Goal: Task Accomplishment & Management: Manage account settings

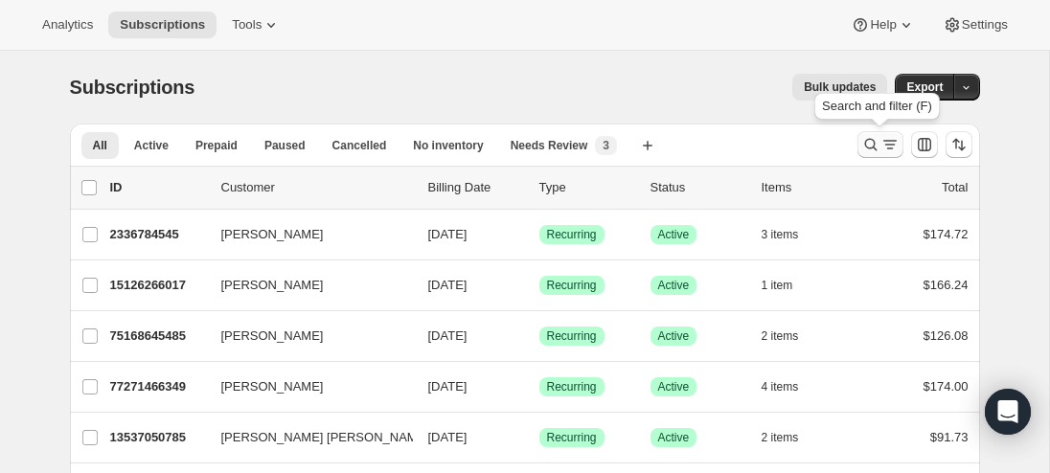
click at [874, 140] on icon "Search and filter results" at bounding box center [870, 144] width 19 height 19
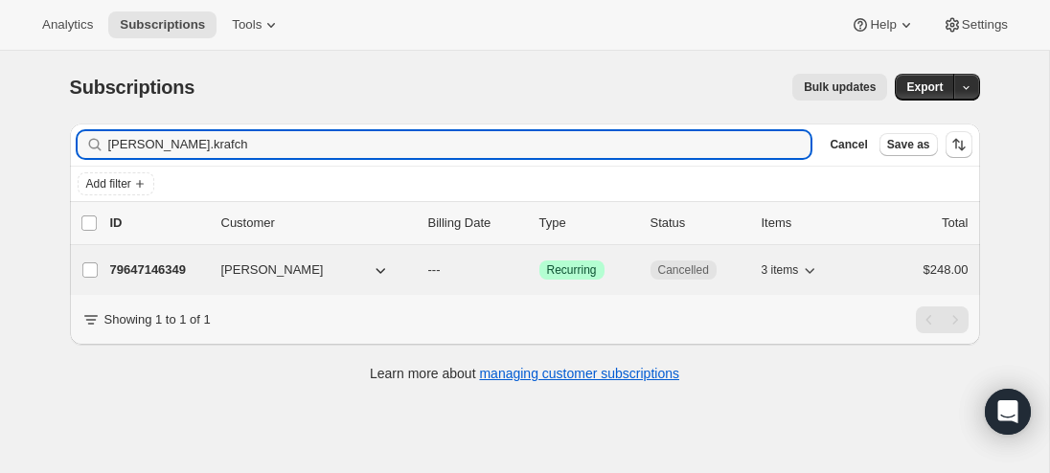
type input "caroline.krafch"
click at [169, 269] on p "79647146349" at bounding box center [158, 270] width 96 height 19
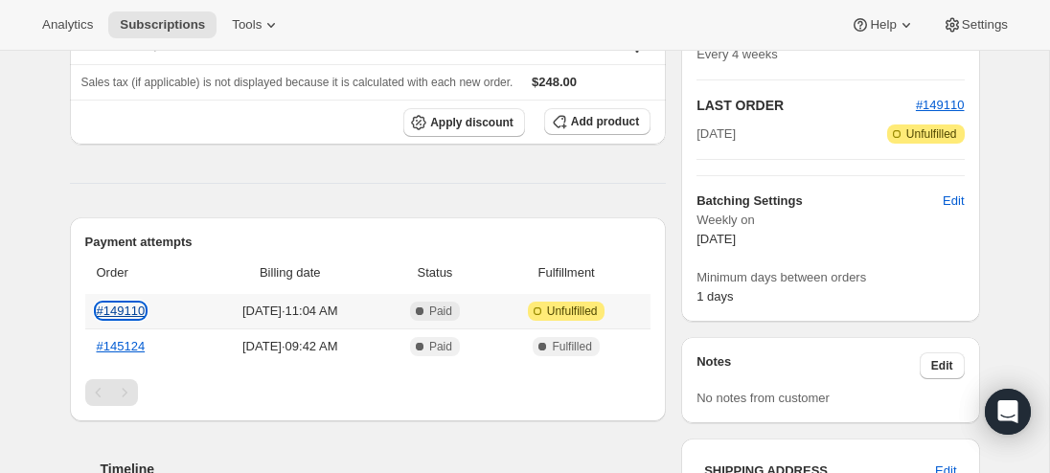
scroll to position [414, 0]
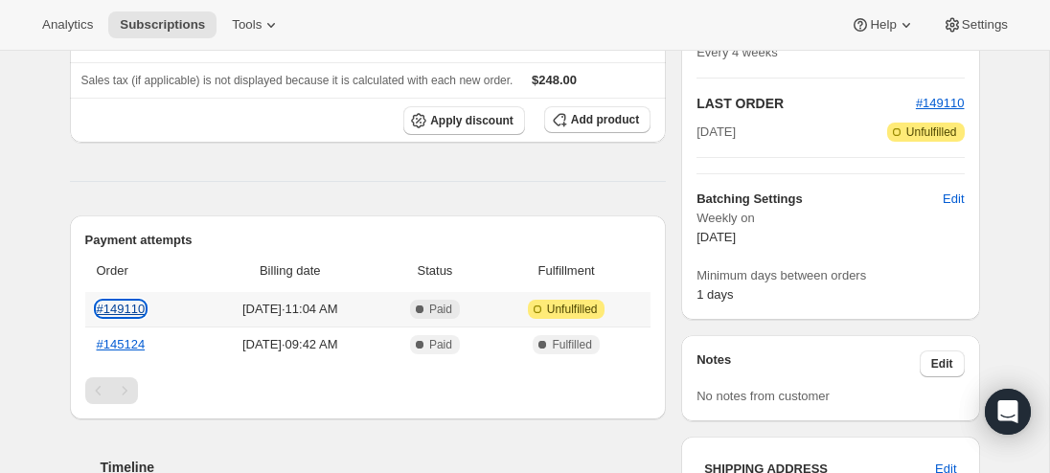
click at [125, 305] on link "#149110" at bounding box center [121, 309] width 49 height 14
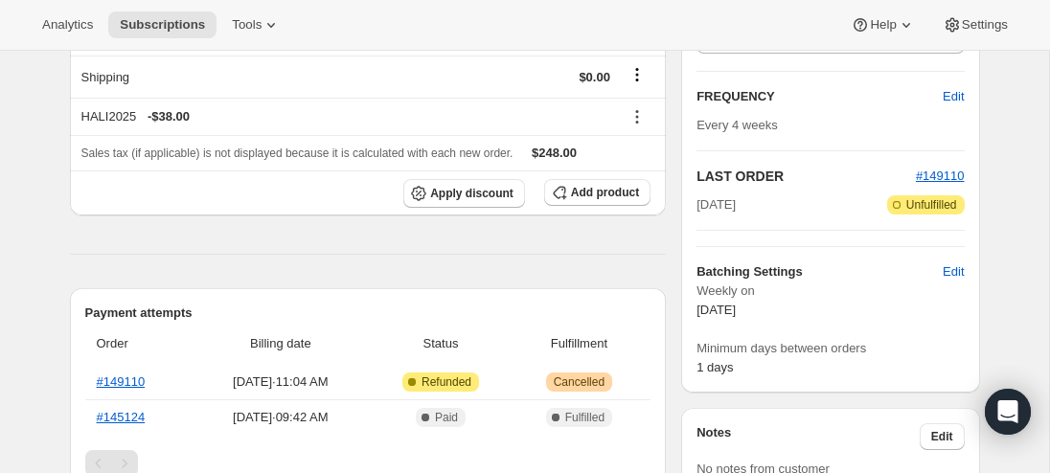
scroll to position [442, 0]
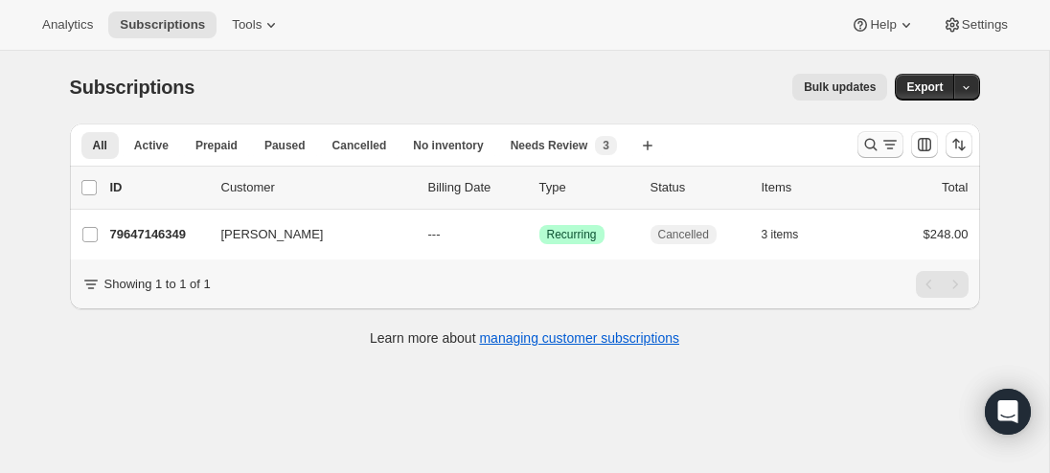
click at [873, 139] on icon "Search and filter results" at bounding box center [870, 144] width 19 height 19
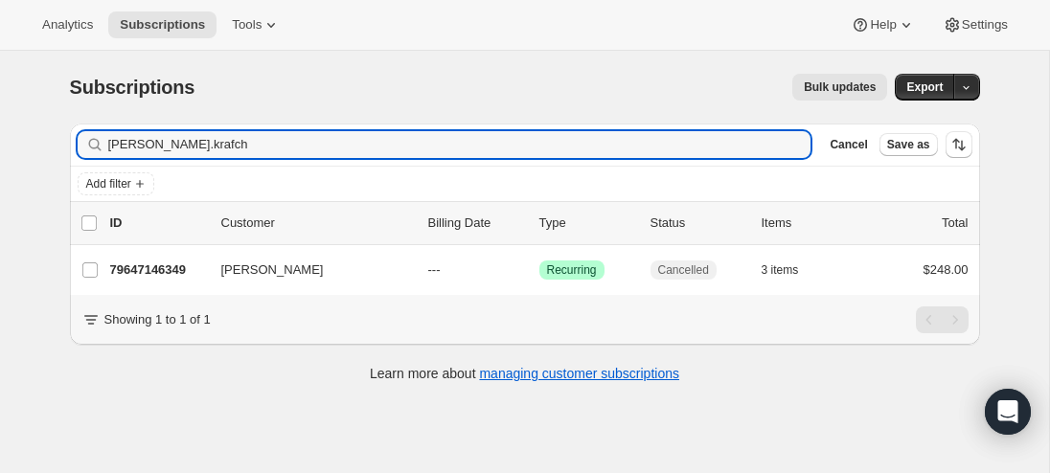
drag, startPoint x: 227, startPoint y: 143, endPoint x: -45, endPoint y: 151, distance: 272.1
click at [0, 151] on html "Analytics Subscriptions Tools Help Settings Skip to content Subscriptions. This…" at bounding box center [525, 236] width 1050 height 473
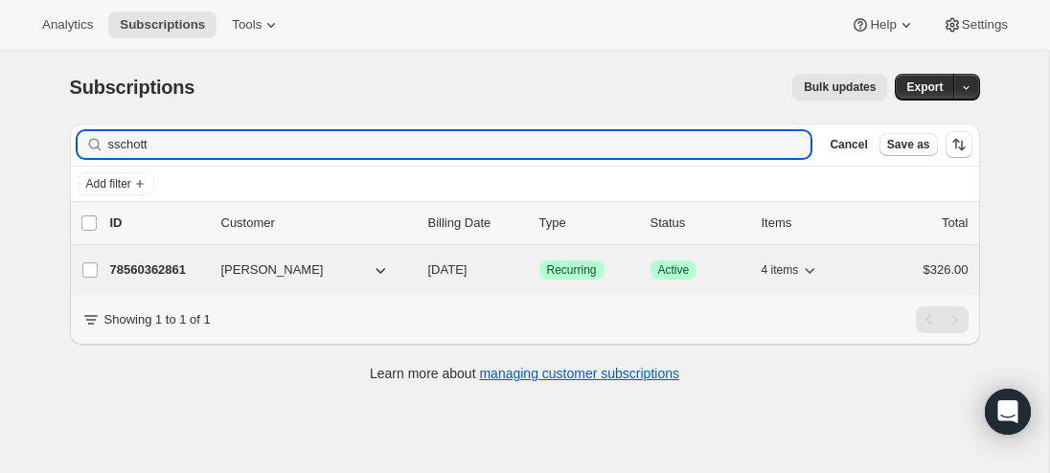
type input "sschott"
click at [181, 267] on p "78560362861" at bounding box center [158, 270] width 96 height 19
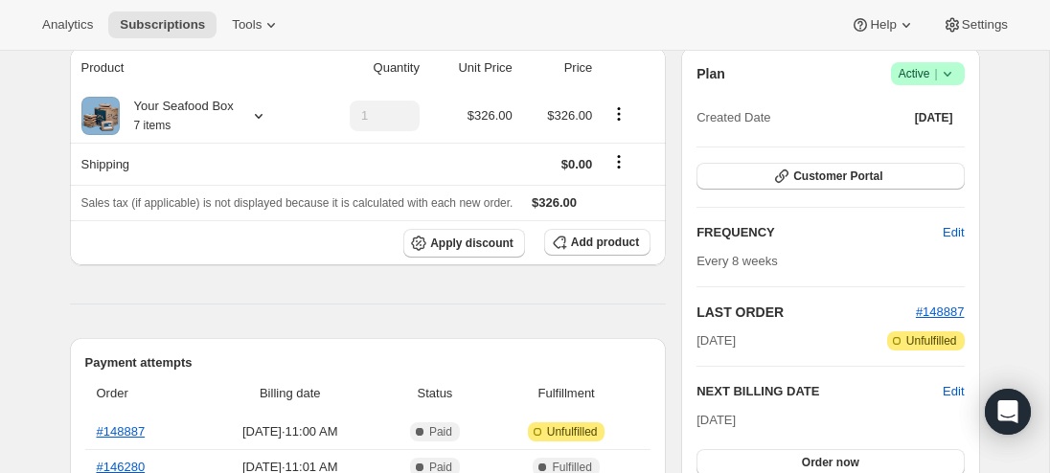
scroll to position [169, 0]
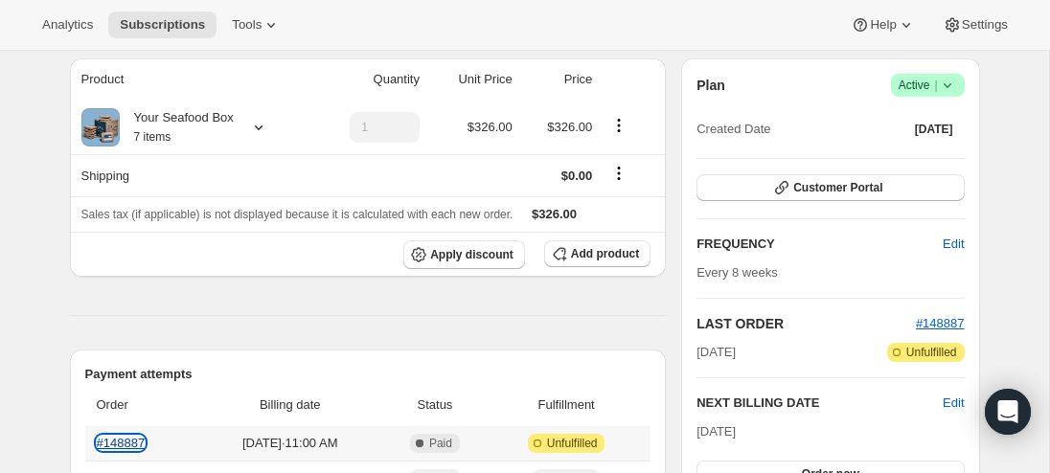
click at [109, 438] on link "#148887" at bounding box center [121, 443] width 49 height 14
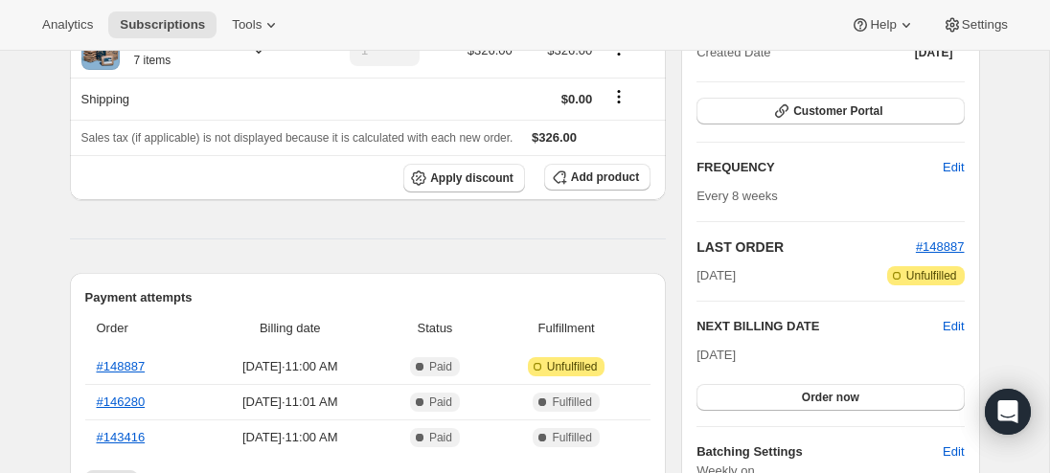
scroll to position [274, 0]
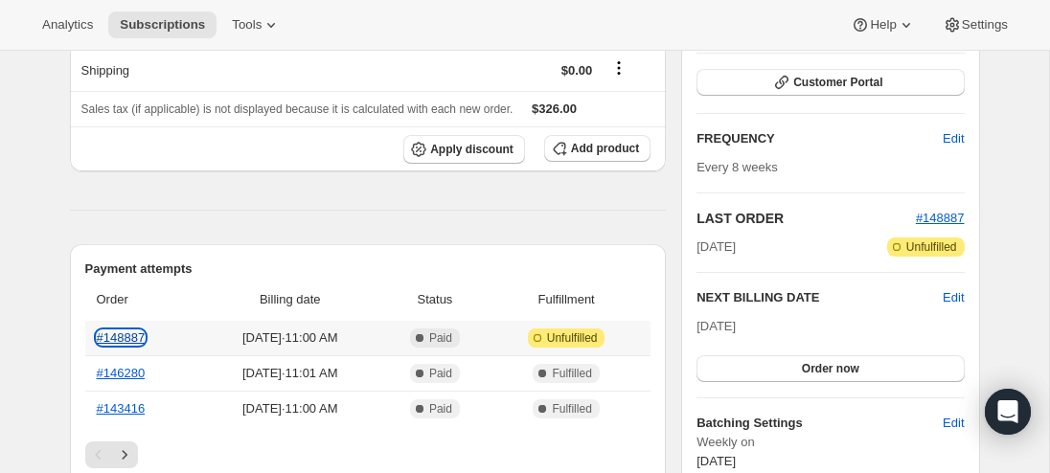
click at [125, 334] on link "#148887" at bounding box center [121, 337] width 49 height 14
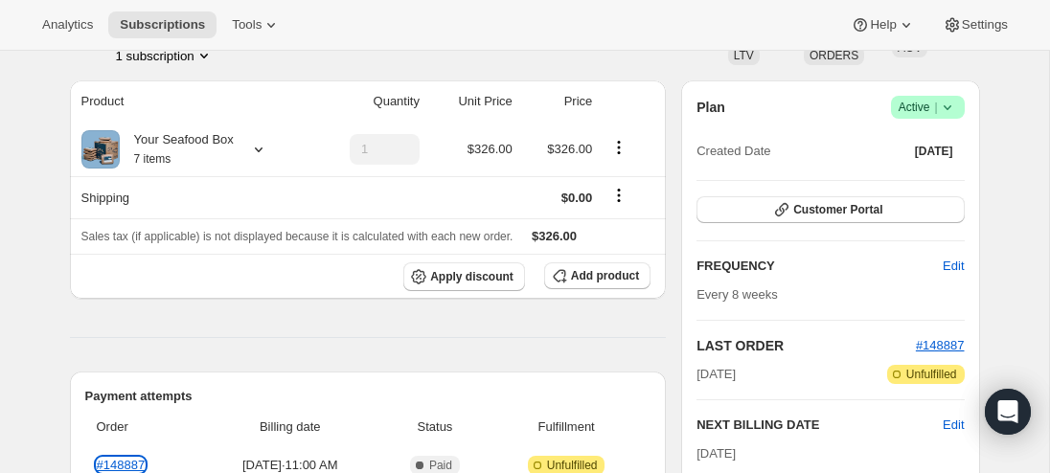
scroll to position [170, 0]
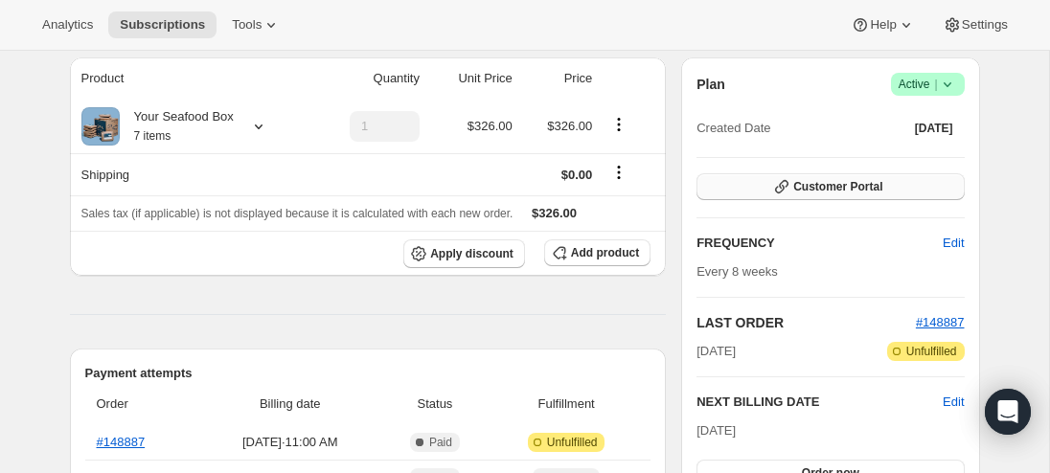
click at [836, 191] on span "Customer Portal" at bounding box center [837, 186] width 89 height 15
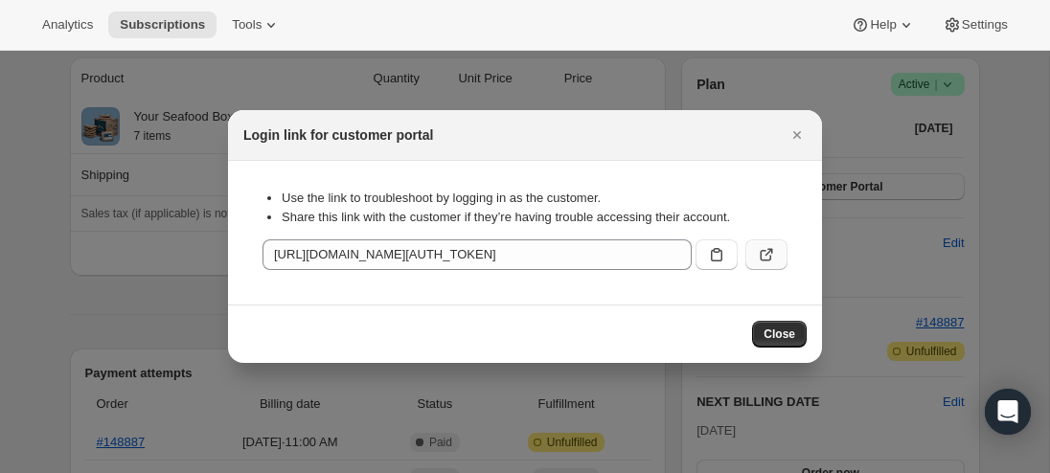
click at [773, 249] on icon ":rbv:" at bounding box center [766, 254] width 19 height 19
drag, startPoint x: 798, startPoint y: 135, endPoint x: 568, endPoint y: 80, distance: 236.3
click at [796, 134] on icon "Close" at bounding box center [797, 135] width 8 height 8
